Goal: Ask a question

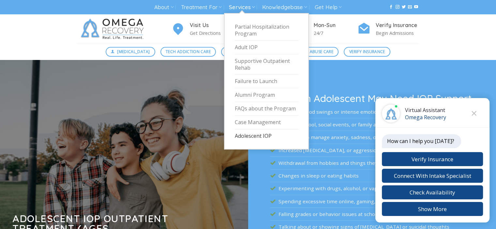
click at [255, 135] on link "Adolescent IOP" at bounding box center [266, 135] width 64 height 13
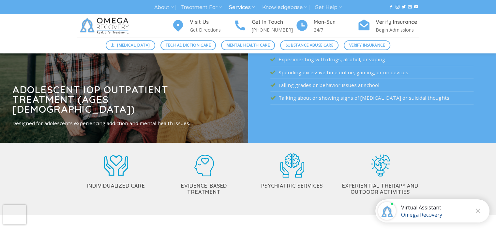
scroll to position [130, 0]
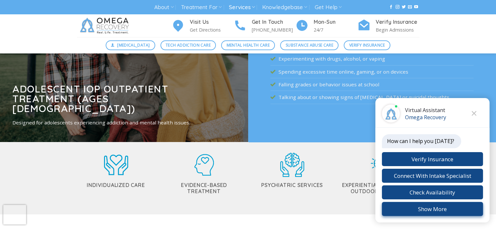
click at [434, 210] on button "Show More" at bounding box center [432, 209] width 101 height 14
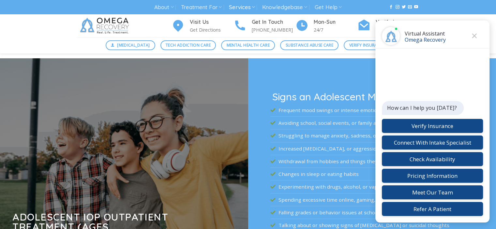
scroll to position [0, 0]
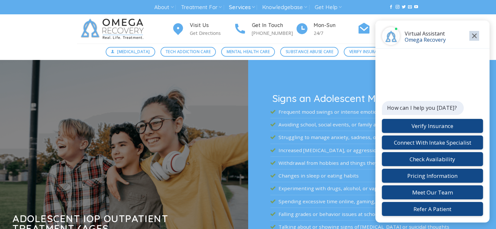
click at [473, 36] on icon "Close" at bounding box center [474, 36] width 5 height 5
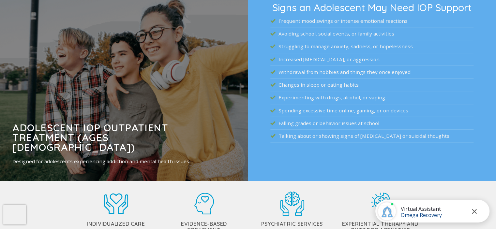
scroll to position [91, 0]
click at [472, 211] on icon "Close" at bounding box center [474, 211] width 5 height 5
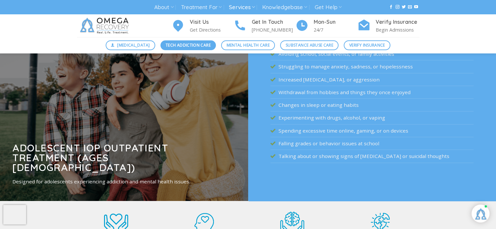
scroll to position [69, 0]
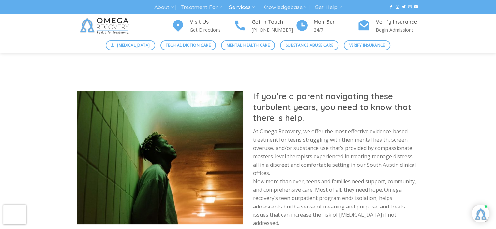
scroll to position [685, 0]
click at [479, 218] on div "Virtual Assistant" at bounding box center [480, 214] width 18 height 18
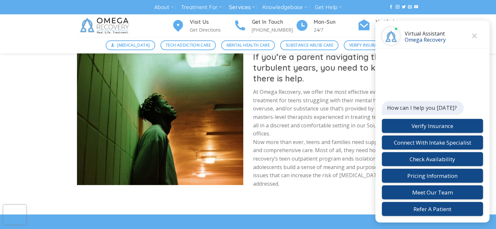
click at [422, 107] on p "How can I help you [DATE]?" at bounding box center [422, 107] width 70 height 7
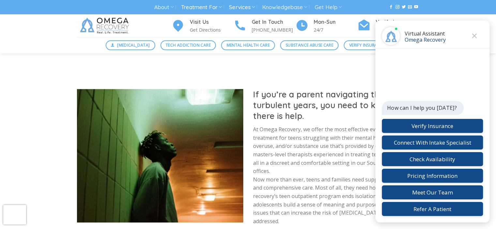
scroll to position [672, 0]
